Goal: Share content: Share content

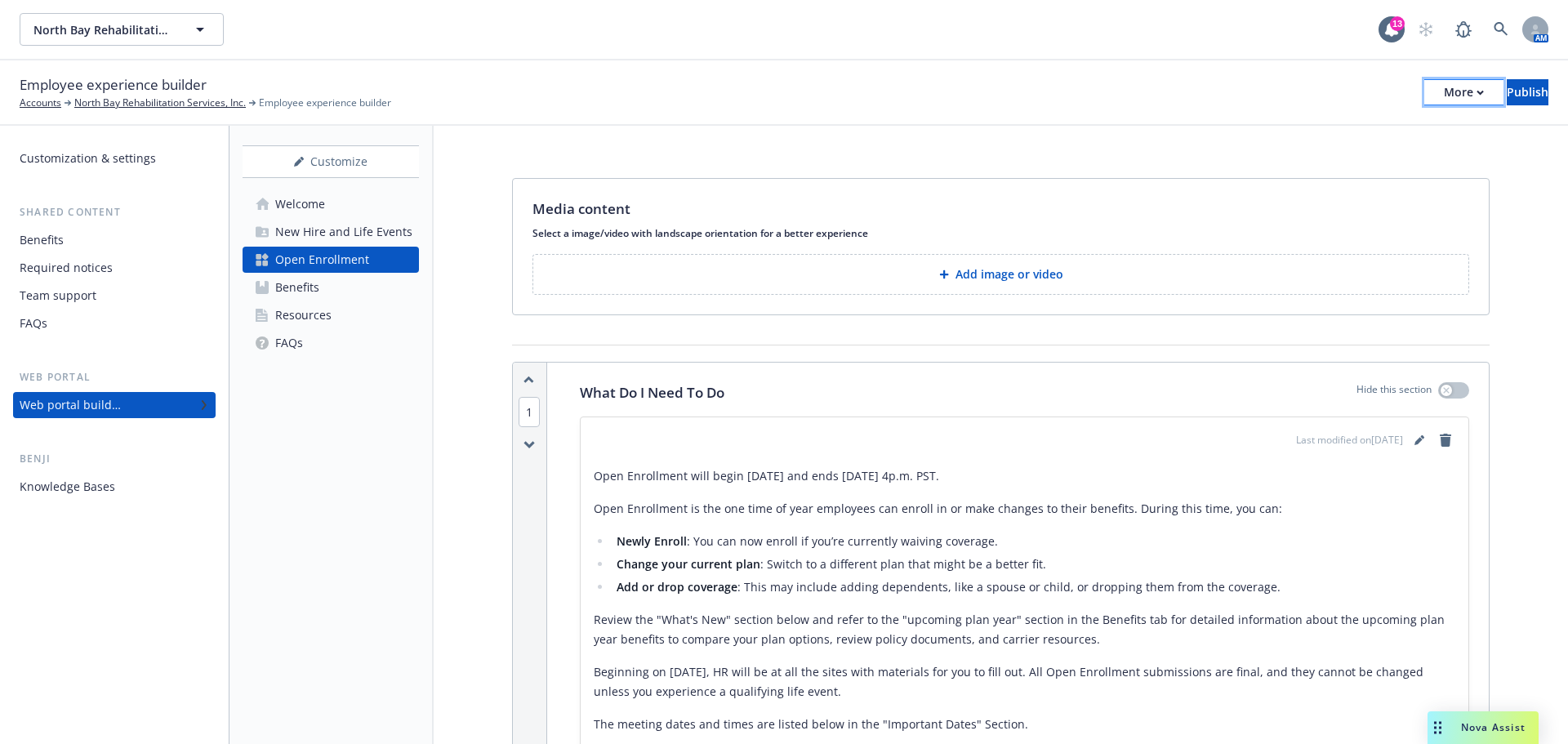
click at [1443, 90] on div "More" at bounding box center [1463, 92] width 40 height 24
click at [1299, 160] on link "Copy portal link" at bounding box center [1329, 162] width 241 height 33
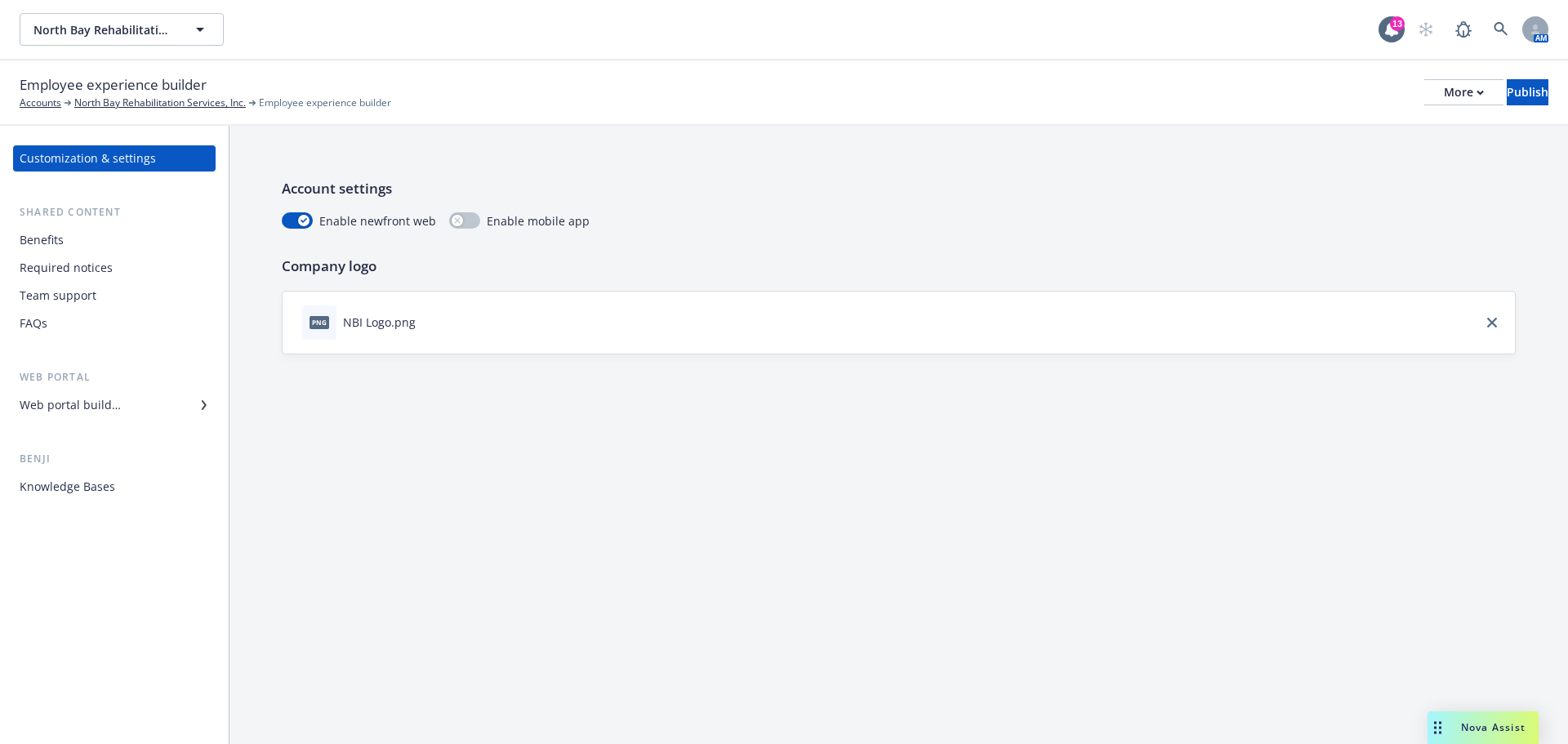
click at [83, 403] on div "Web portal builder" at bounding box center [70, 404] width 101 height 26
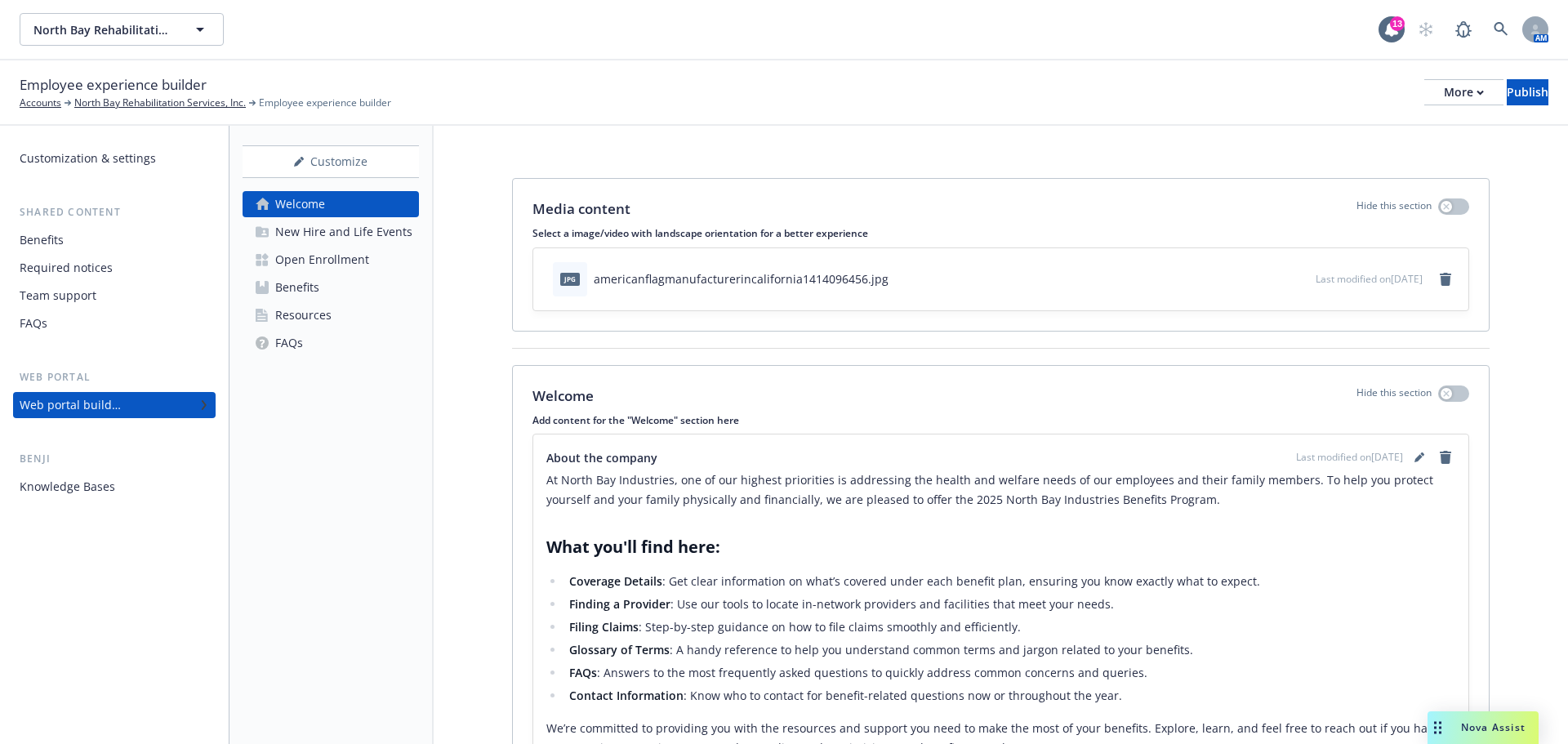
click at [342, 265] on div "Open Enrollment" at bounding box center [322, 259] width 94 height 26
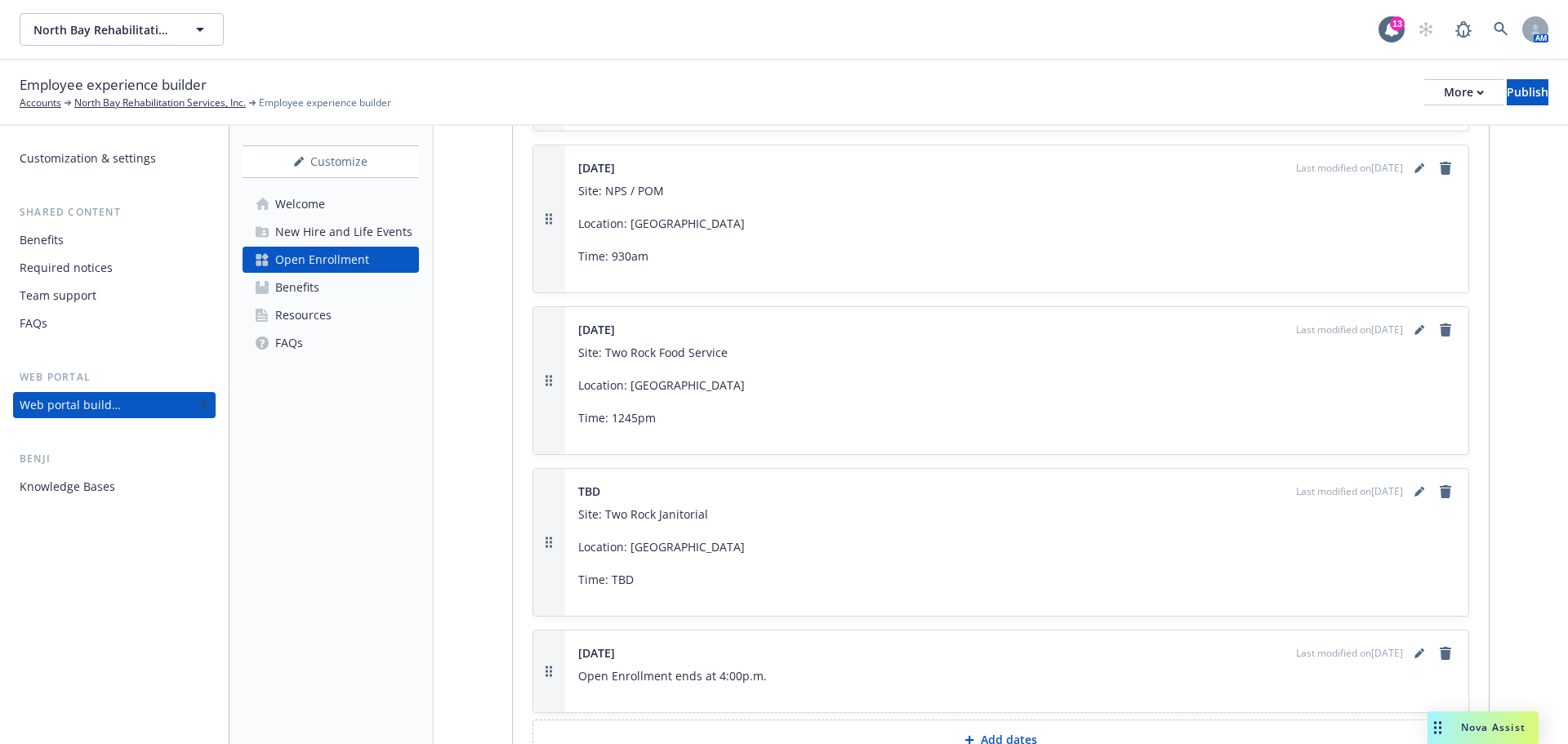
scroll to position [3510, 0]
